Goal: Information Seeking & Learning: Learn about a topic

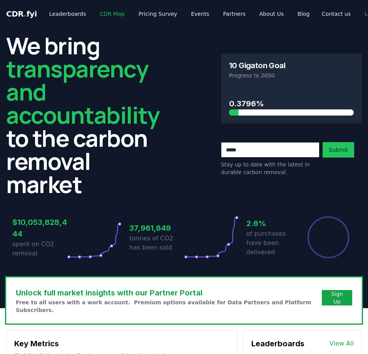
click at [98, 15] on link "CDR Map" at bounding box center [112, 14] width 37 height 14
click at [104, 8] on link "CDR Map" at bounding box center [112, 14] width 37 height 14
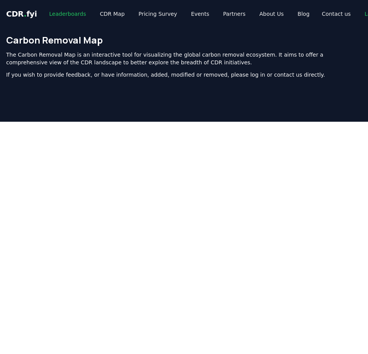
click at [67, 16] on link "Leaderboards" at bounding box center [67, 14] width 49 height 14
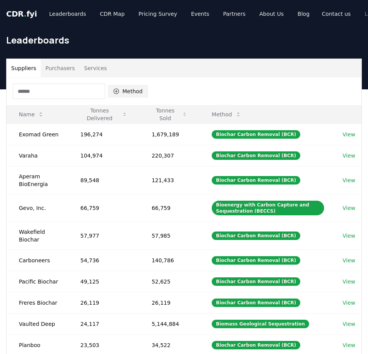
click at [130, 90] on button "Method" at bounding box center [128, 91] width 40 height 12
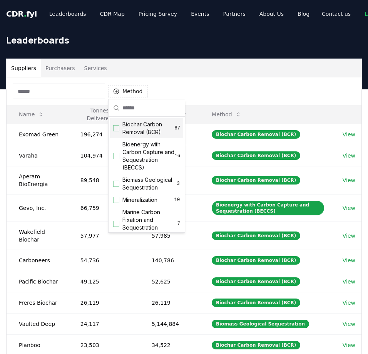
click at [133, 124] on span "Biochar Carbon Removal (BCR)" at bounding box center [148, 127] width 52 height 15
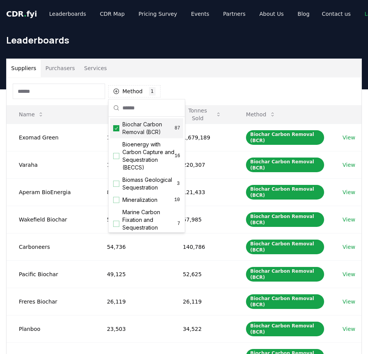
click at [185, 89] on div "Method 1 Biochar Carbon Removal (BCR)" at bounding box center [184, 91] width 355 height 28
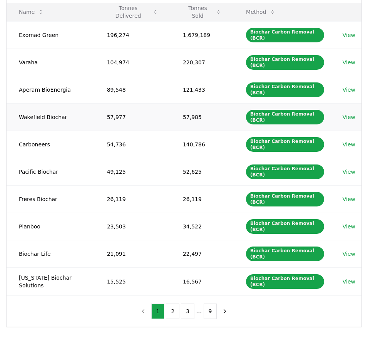
scroll to position [169, 0]
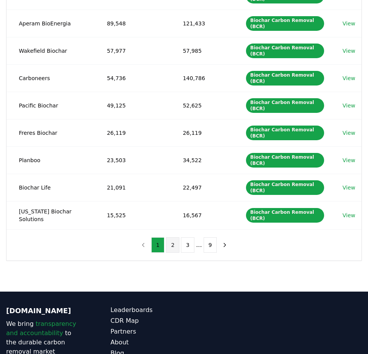
click at [172, 237] on button "2" at bounding box center [172, 244] width 13 height 15
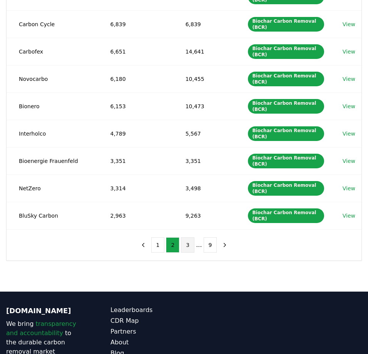
click at [191, 239] on button "3" at bounding box center [187, 244] width 13 height 15
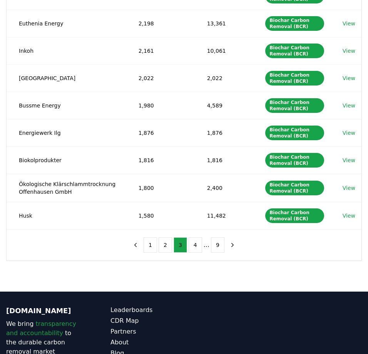
click at [205, 246] on li "..." at bounding box center [207, 244] width 6 height 9
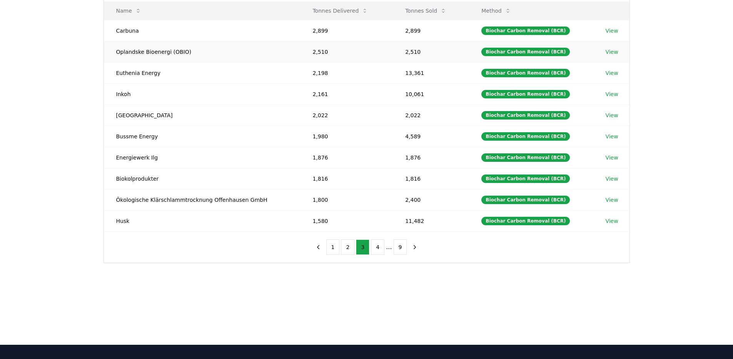
scroll to position [0, 0]
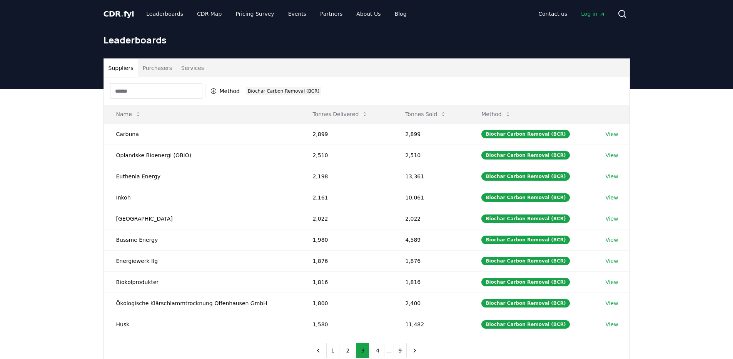
click at [162, 93] on input at bounding box center [156, 91] width 92 height 15
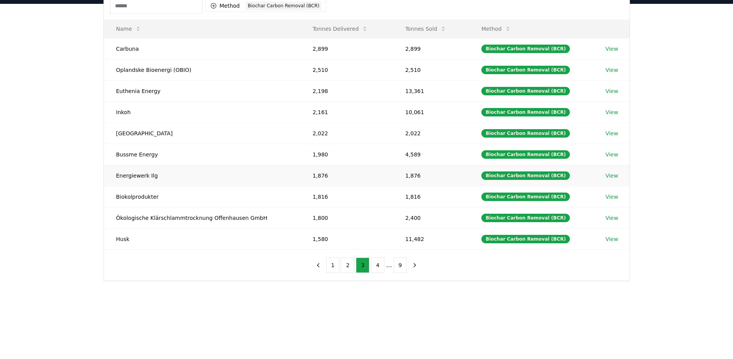
scroll to position [166, 0]
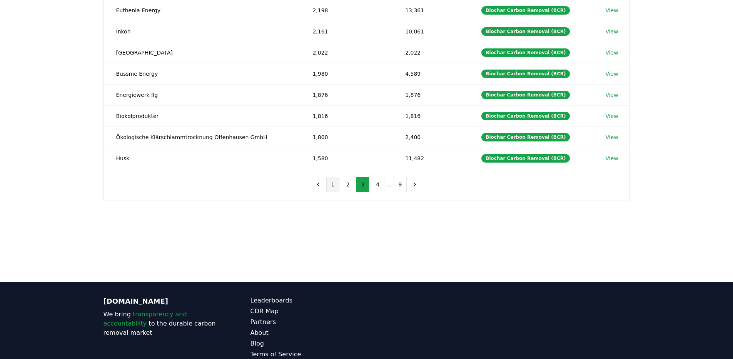
click at [333, 180] on button "1" at bounding box center [332, 184] width 13 height 15
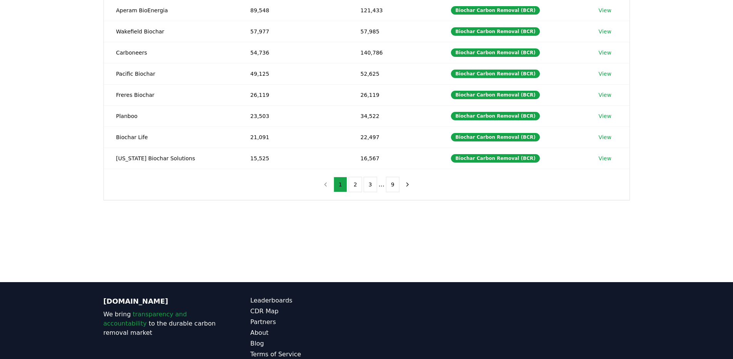
click at [348, 187] on ul "1 2 3 ... 9" at bounding box center [367, 184] width 66 height 15
click at [354, 185] on button "2" at bounding box center [355, 184] width 13 height 15
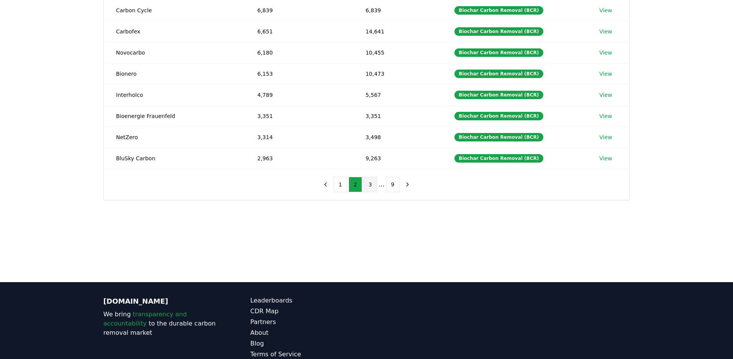
click at [368, 187] on button "3" at bounding box center [370, 184] width 13 height 15
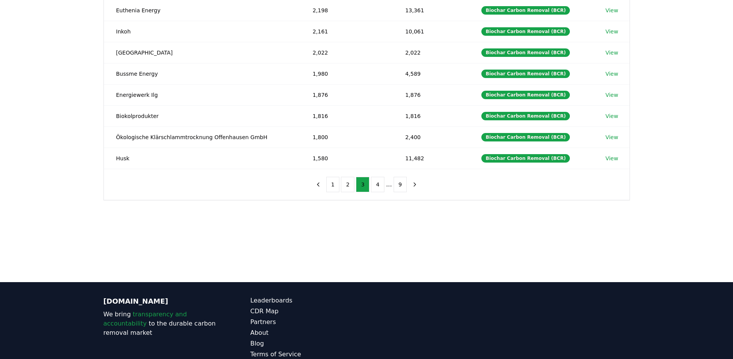
click at [368, 186] on li "..." at bounding box center [389, 184] width 6 height 9
click at [368, 184] on button "9" at bounding box center [400, 184] width 13 height 15
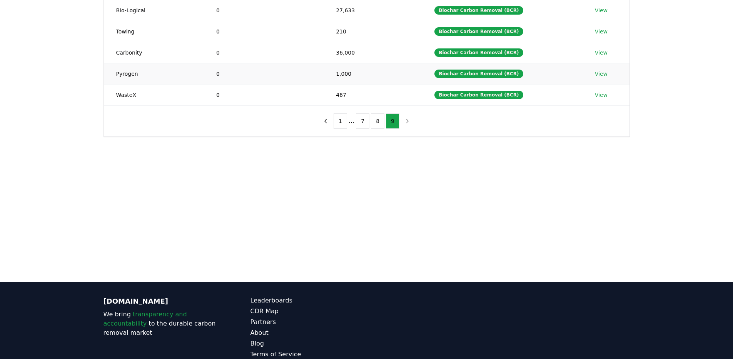
scroll to position [0, 0]
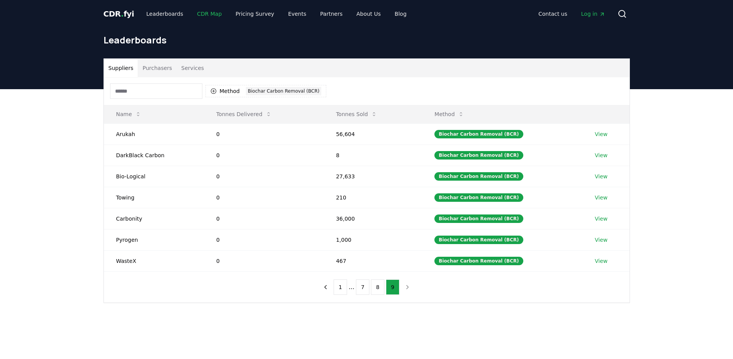
click at [202, 15] on link "CDR Map" at bounding box center [209, 14] width 37 height 14
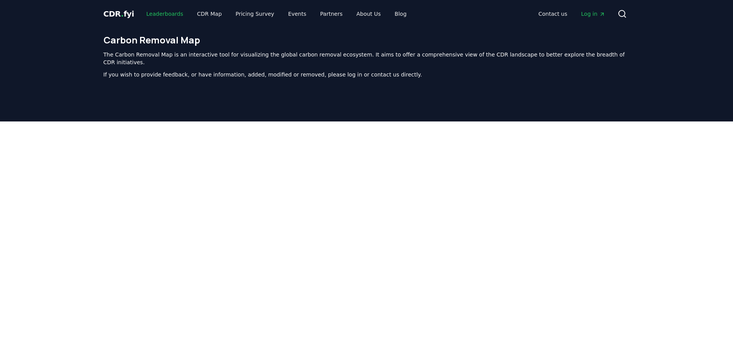
click at [175, 16] on link "Leaderboards" at bounding box center [164, 14] width 49 height 14
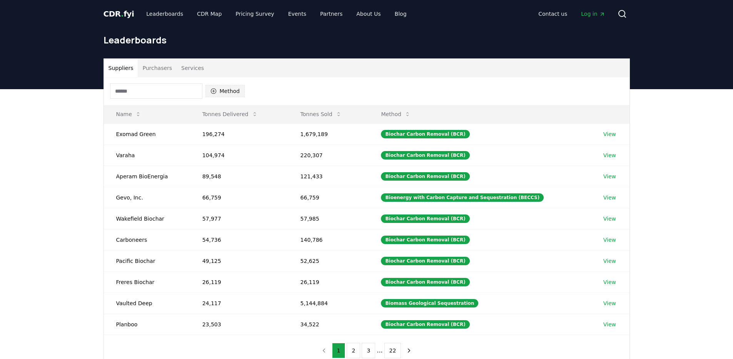
click at [234, 94] on button "Method" at bounding box center [226, 91] width 40 height 12
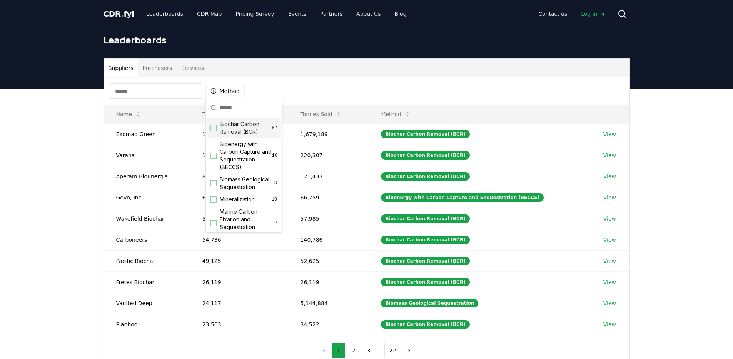
click at [232, 129] on span "Biochar Carbon Removal (BCR)" at bounding box center [246, 127] width 52 height 15
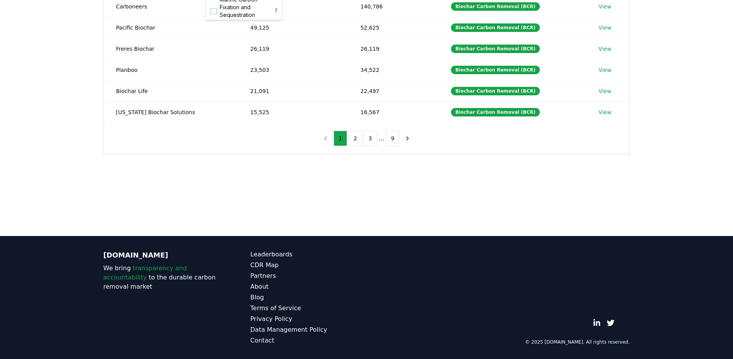
click at [368, 211] on main "Suppliers Purchasers Services Method 1 Biochar Carbon Removal (BCR) Name Tonnes…" at bounding box center [366, 56] width 733 height 359
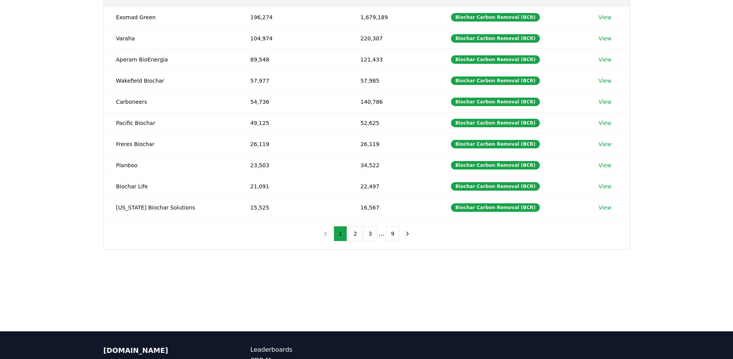
scroll to position [170, 0]
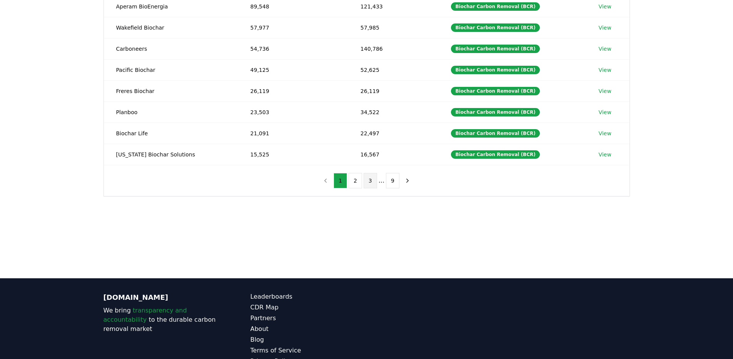
click at [367, 180] on button "3" at bounding box center [370, 180] width 13 height 15
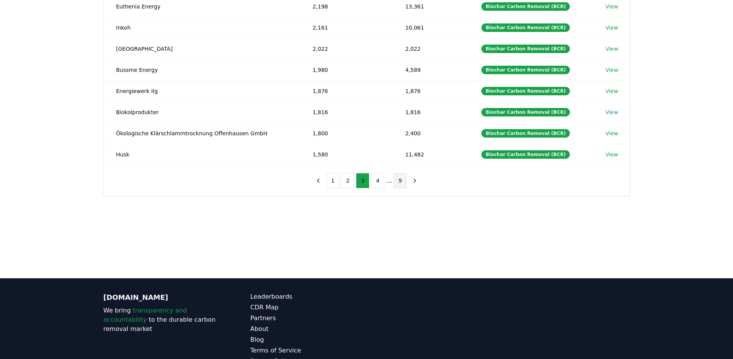
click at [368, 187] on button "9" at bounding box center [400, 180] width 13 height 15
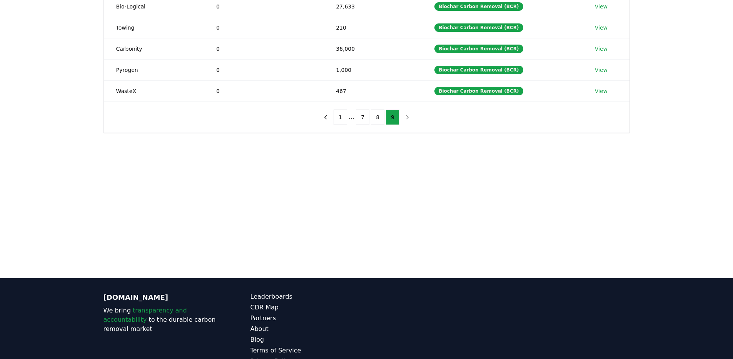
click at [368, 128] on div "1 ... 7 8 9" at bounding box center [366, 117] width 110 height 31
click at [368, 122] on button "8" at bounding box center [377, 117] width 13 height 15
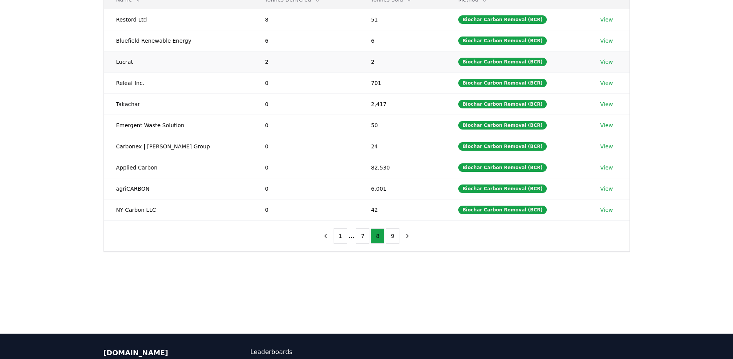
scroll to position [0, 0]
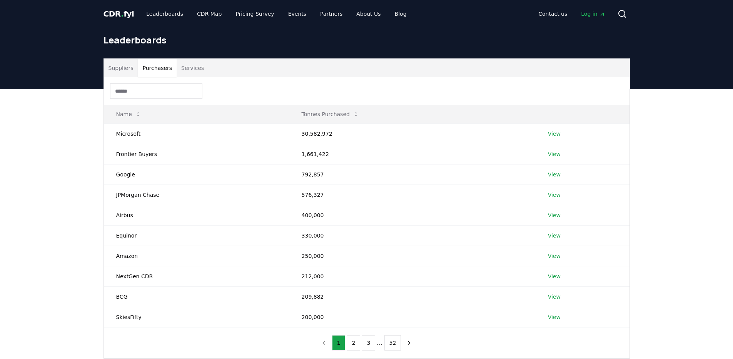
click at [152, 70] on button "Purchasers" at bounding box center [157, 68] width 39 height 18
click at [196, 67] on button "Services" at bounding box center [193, 68] width 32 height 18
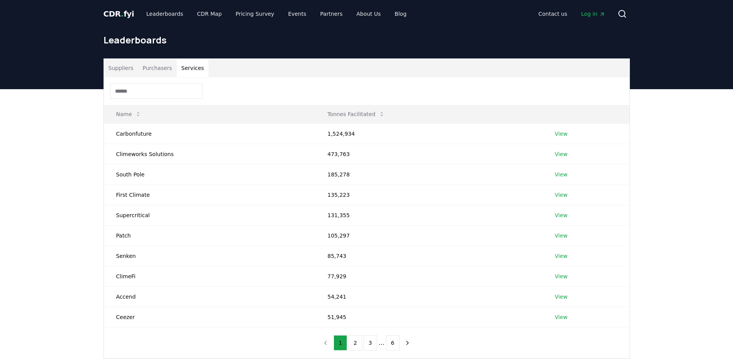
click at [124, 67] on button "Suppliers" at bounding box center [121, 68] width 34 height 18
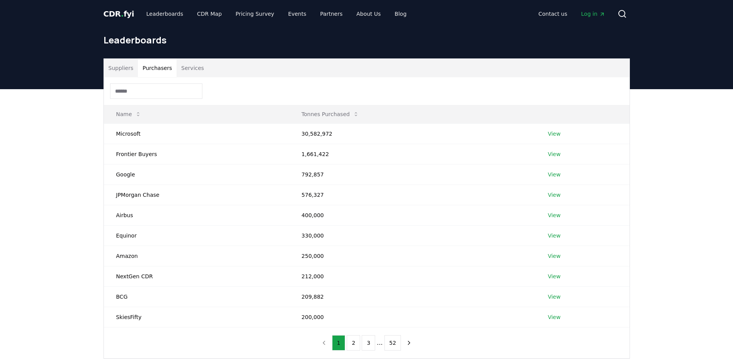
click at [166, 69] on button "Purchasers" at bounding box center [157, 68] width 39 height 18
click at [186, 69] on button "Services" at bounding box center [193, 68] width 32 height 18
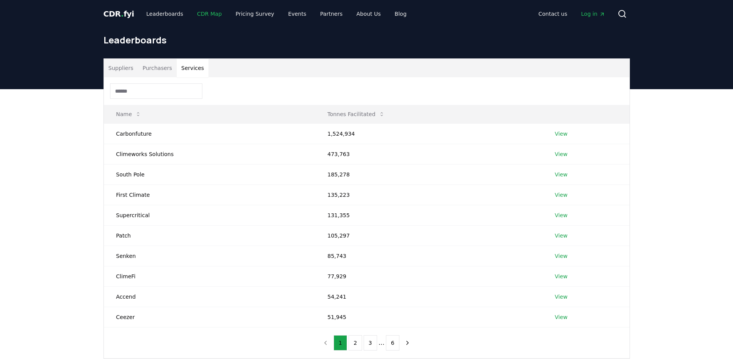
click at [192, 12] on link "CDR Map" at bounding box center [209, 14] width 37 height 14
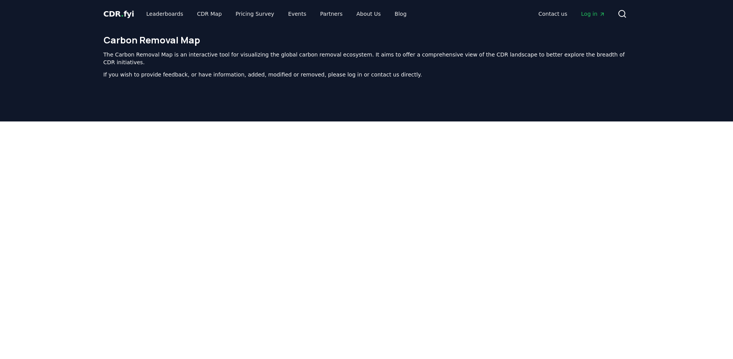
scroll to position [237, 0]
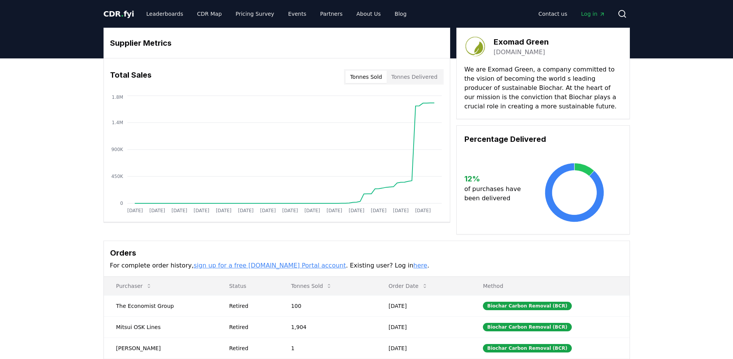
click at [413, 268] on link "here" at bounding box center [420, 265] width 14 height 7
click at [363, 17] on link "About Us" at bounding box center [368, 14] width 37 height 14
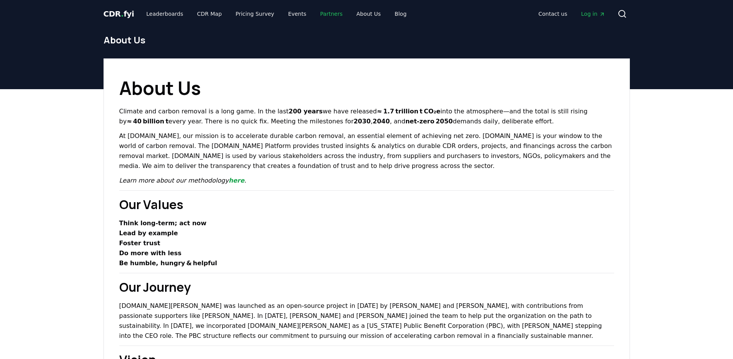
click at [317, 16] on link "Partners" at bounding box center [331, 14] width 35 height 14
